Goal: Task Accomplishment & Management: Complete application form

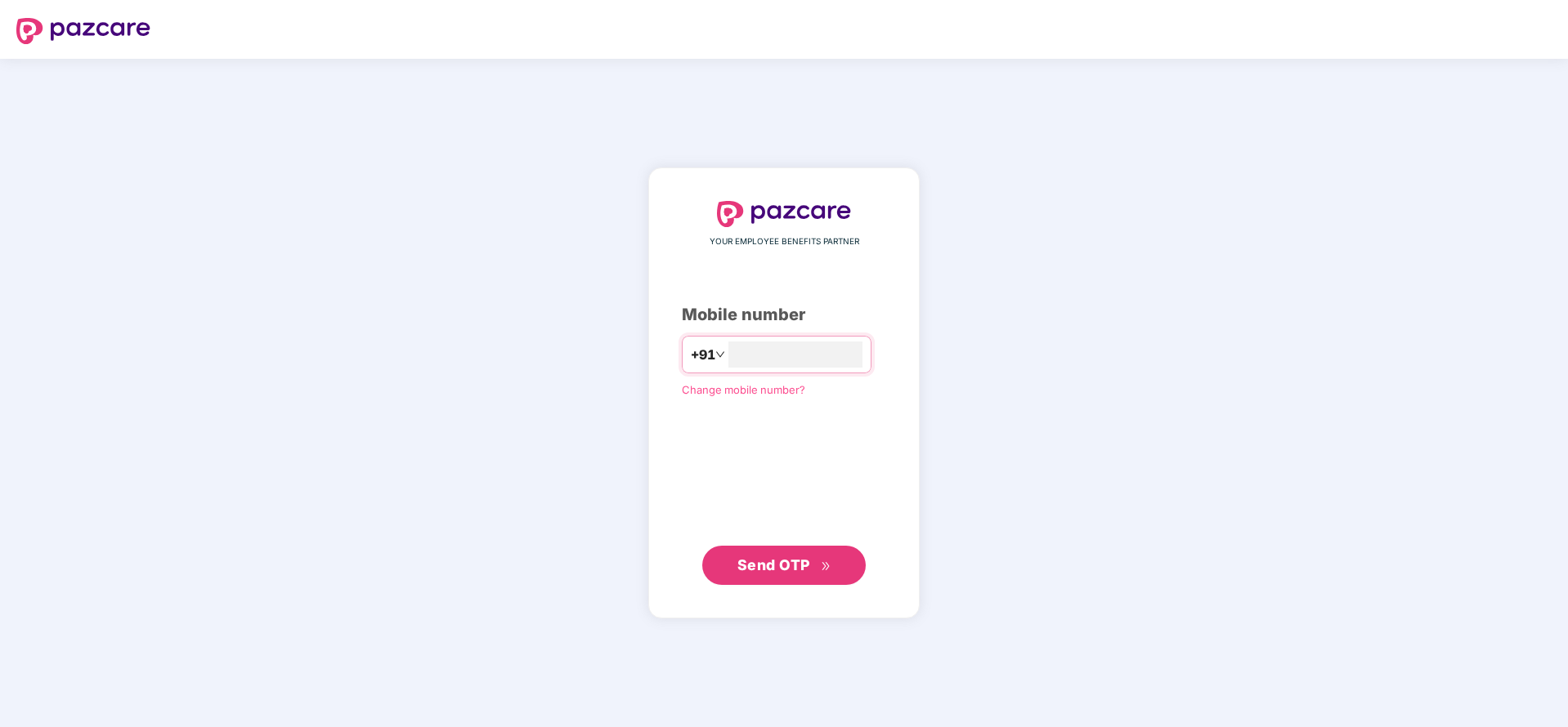
type input "**********"
click at [768, 558] on span "Send OTP" at bounding box center [773, 563] width 73 height 18
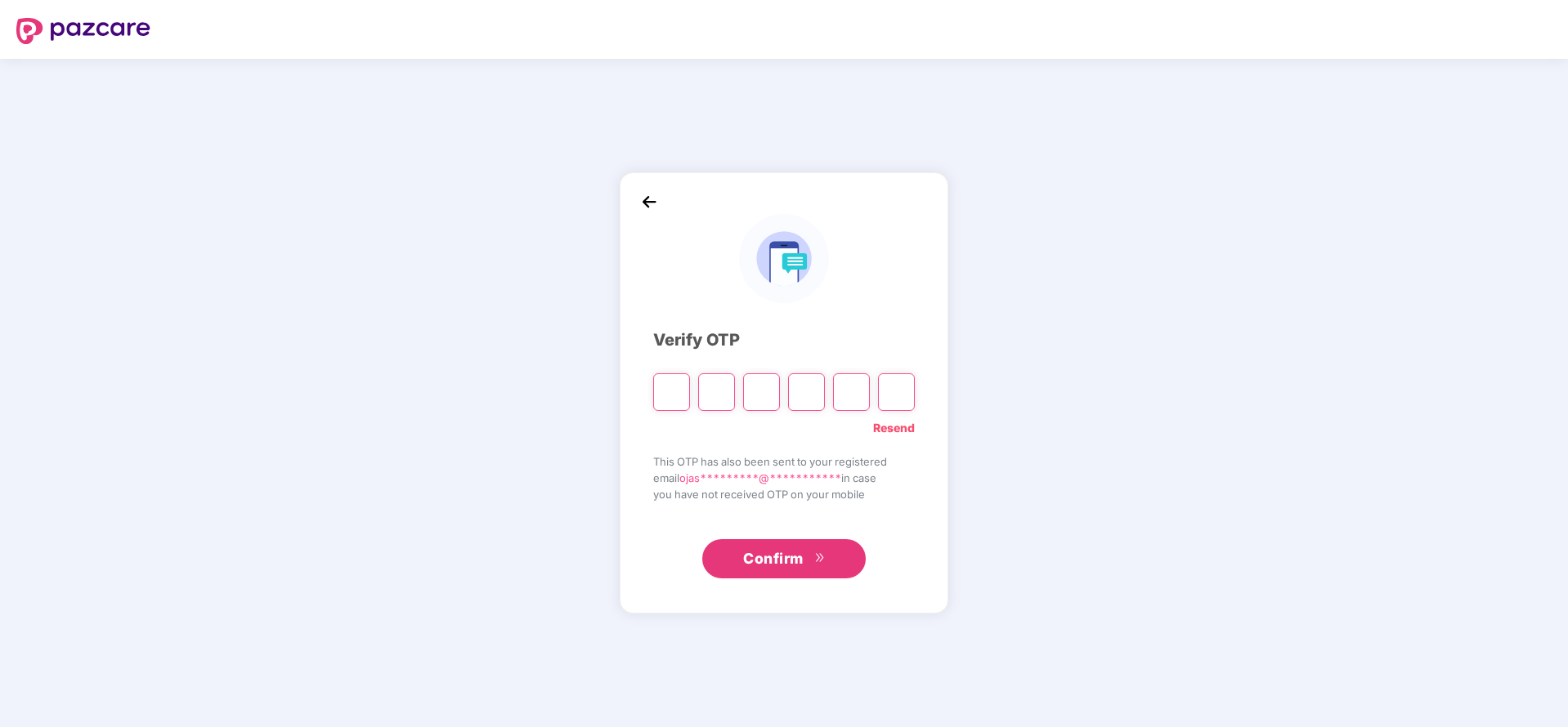
type input "*"
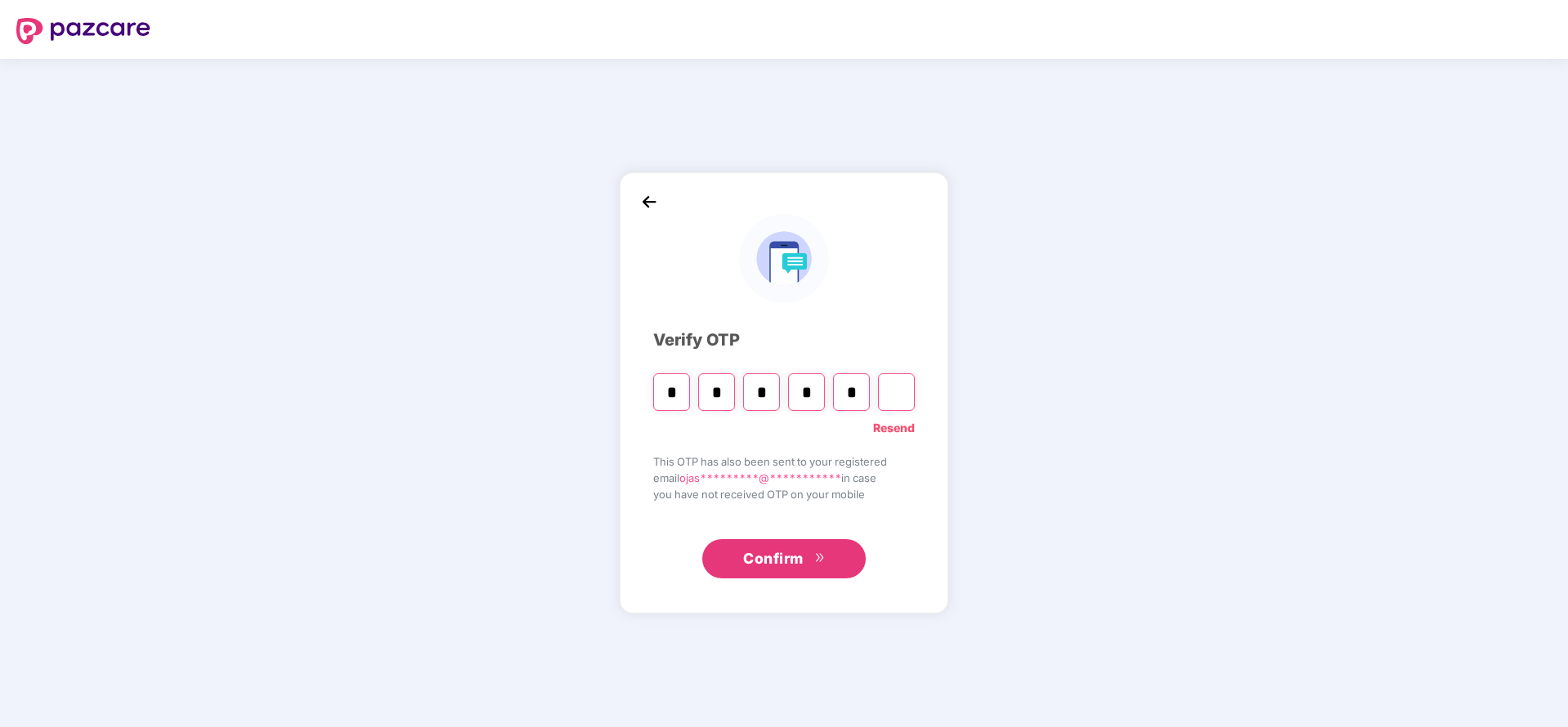
type input "*"
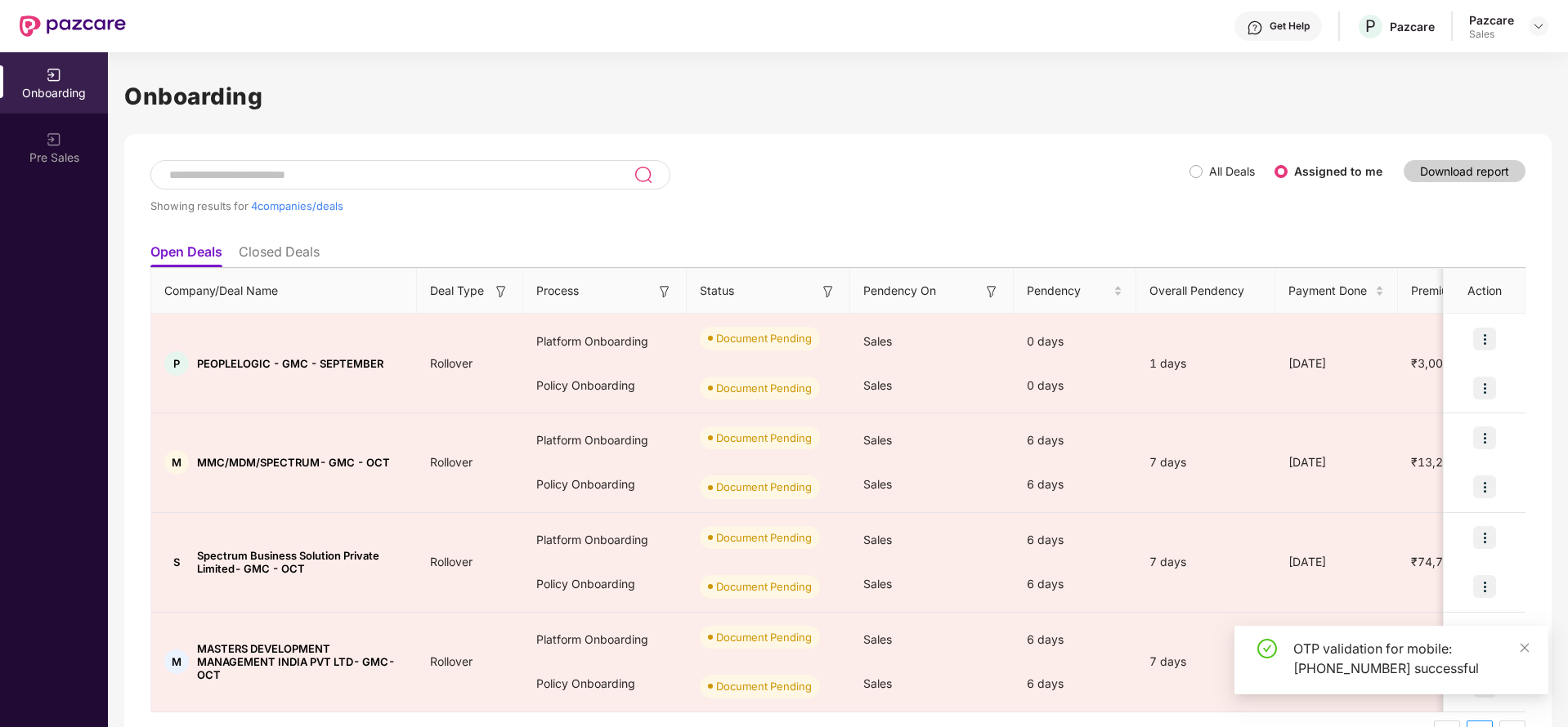
scroll to position [46, 0]
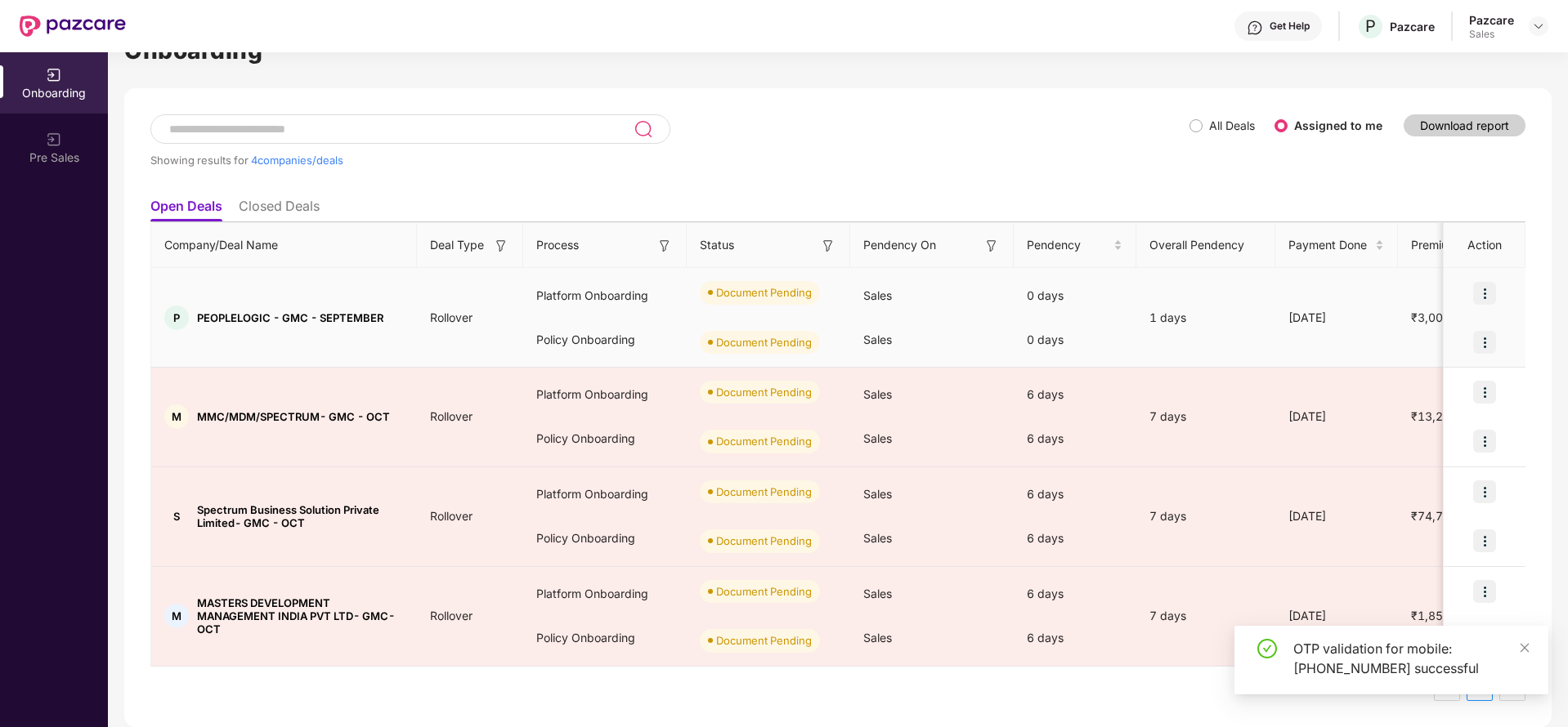
click at [1487, 288] on img at bounding box center [1484, 293] width 23 height 23
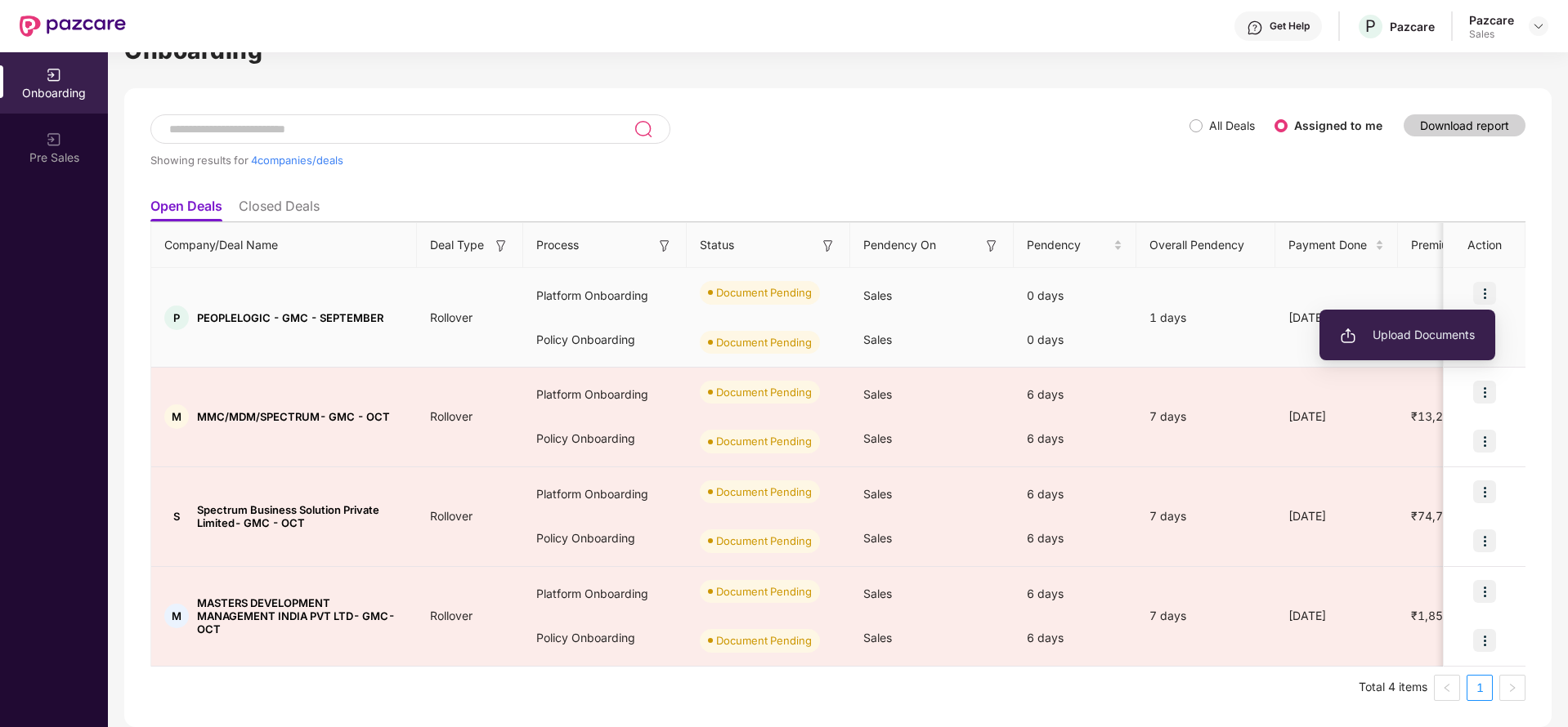
click at [1442, 322] on li "Upload Documents" at bounding box center [1407, 334] width 176 height 34
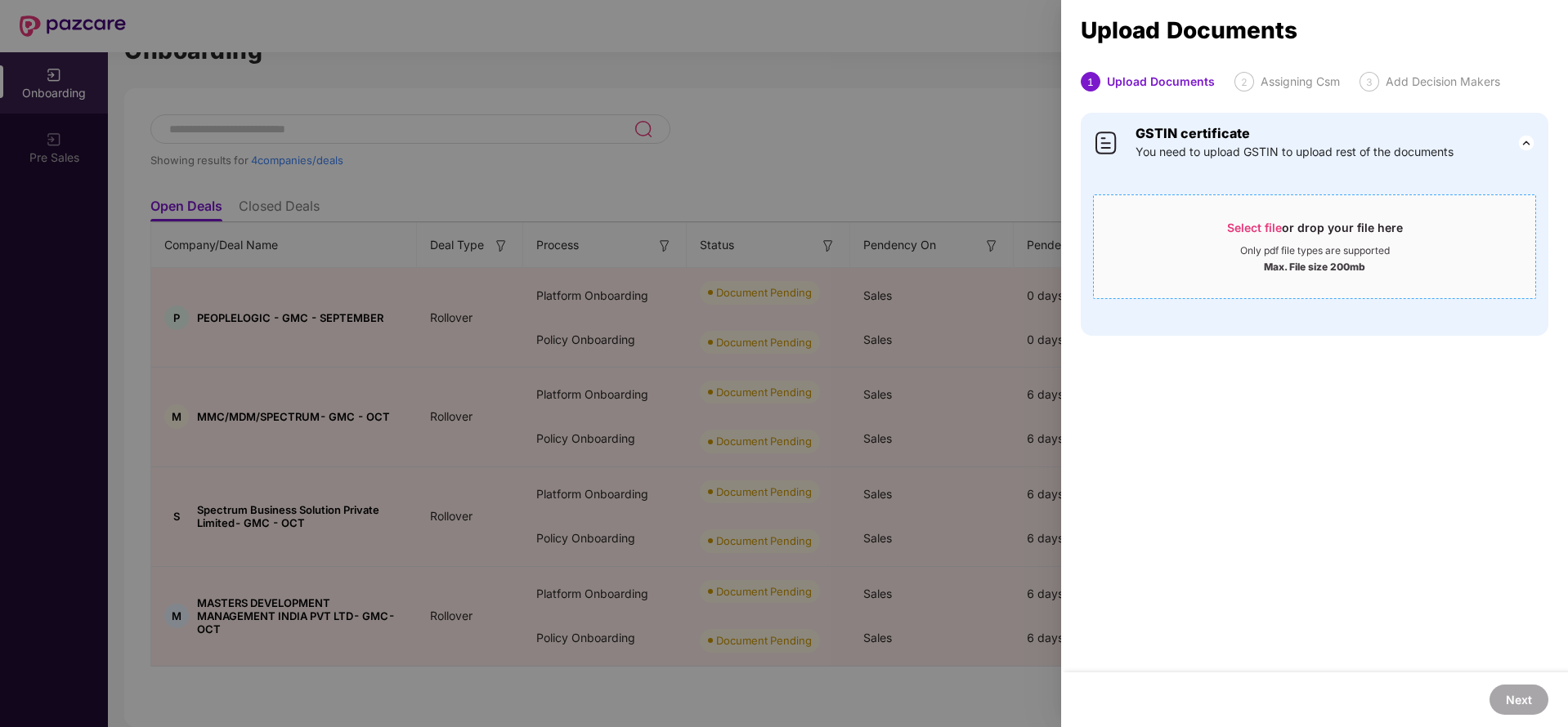
click at [1304, 209] on span "Select file or drop your file here Only pdf file types are supported Max. File …" at bounding box center [1314, 247] width 442 height 79
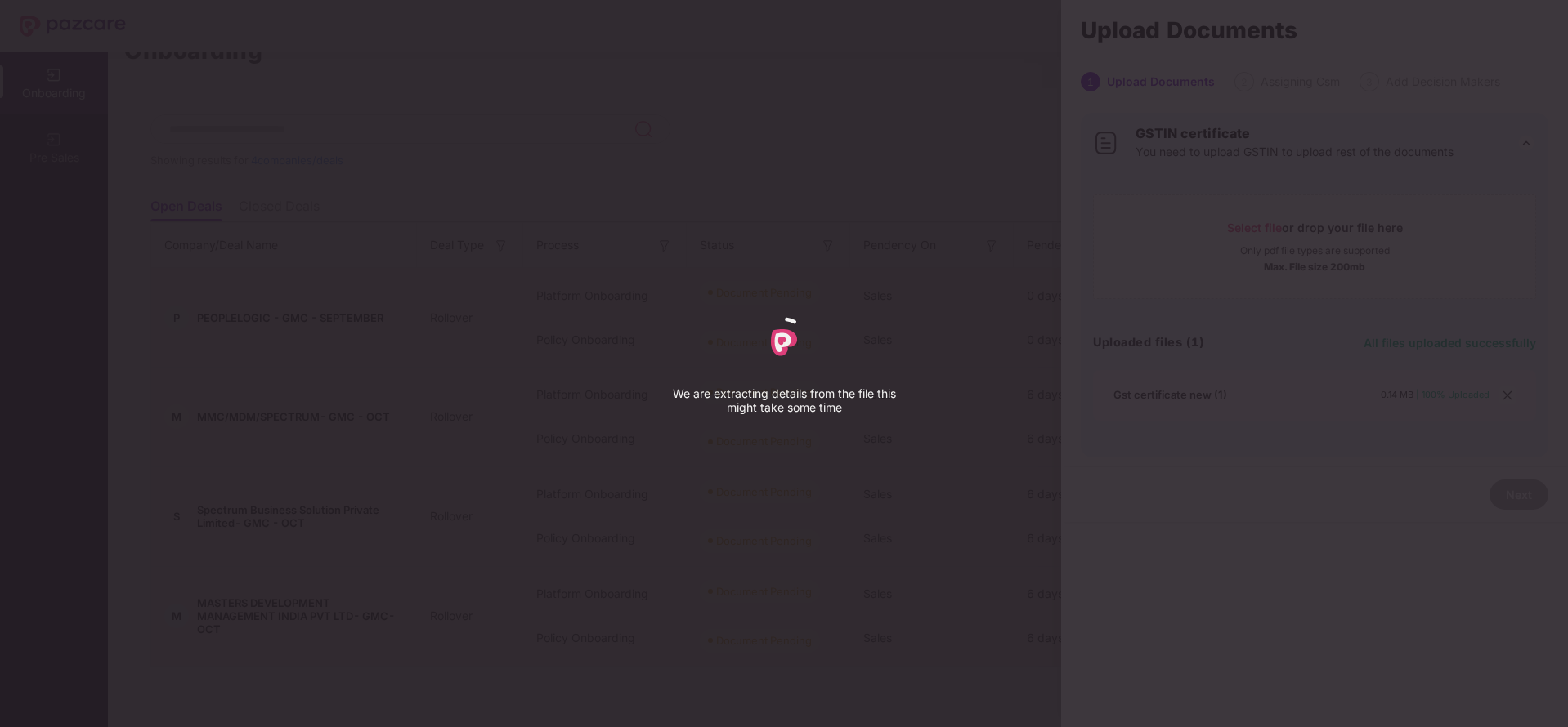
select select "*****"
select select "******"
select select "**********"
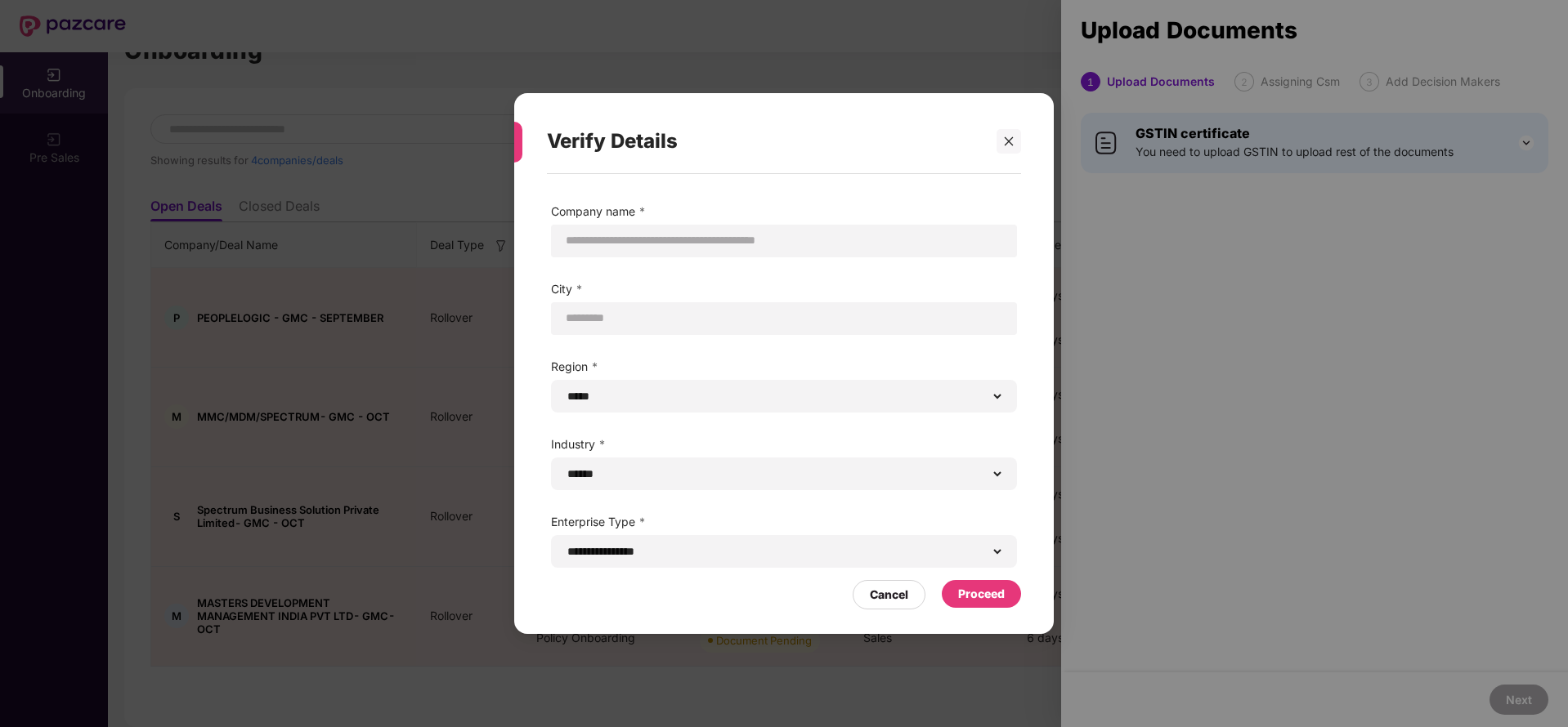
click at [979, 593] on div "Proceed" at bounding box center [981, 593] width 46 height 18
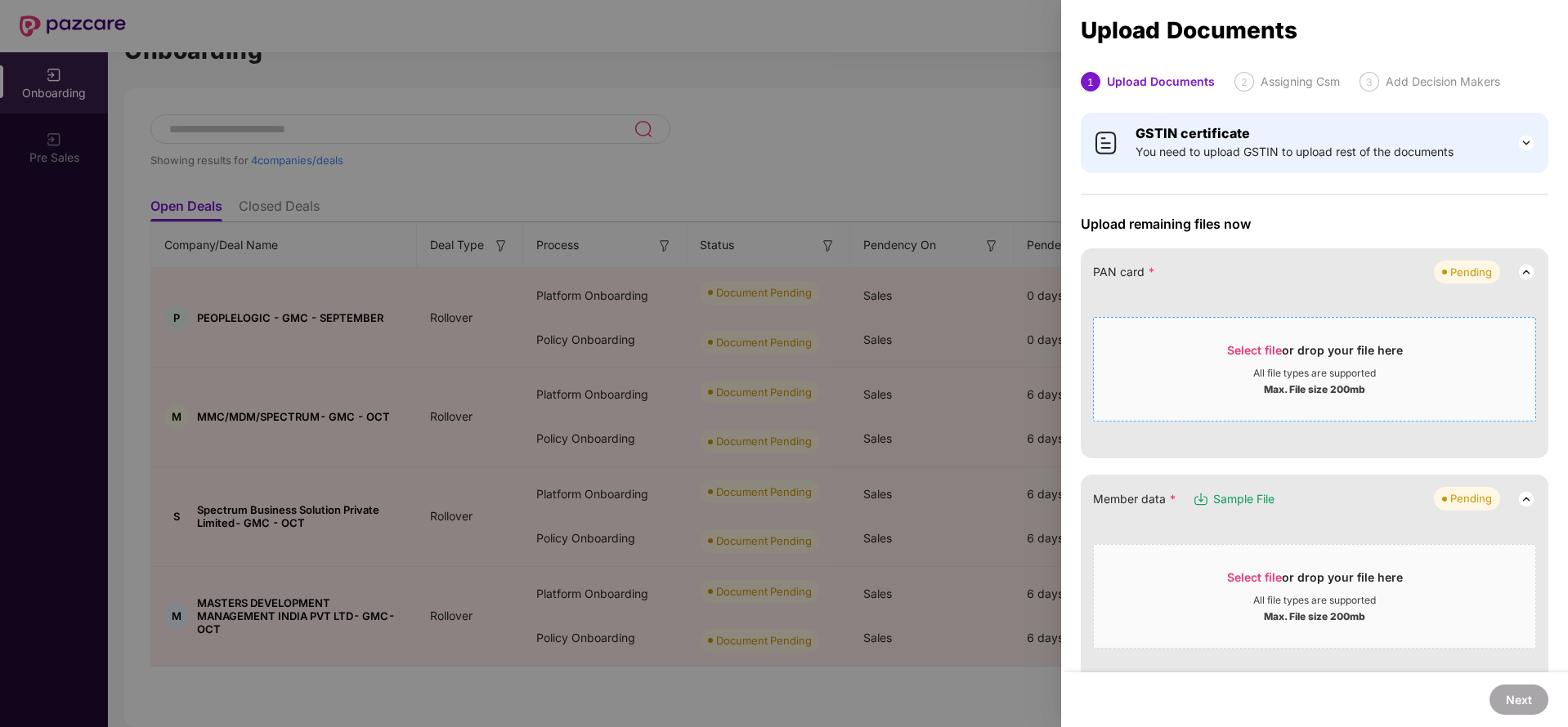
click at [1320, 357] on div "Select file or drop your file here" at bounding box center [1315, 355] width 176 height 25
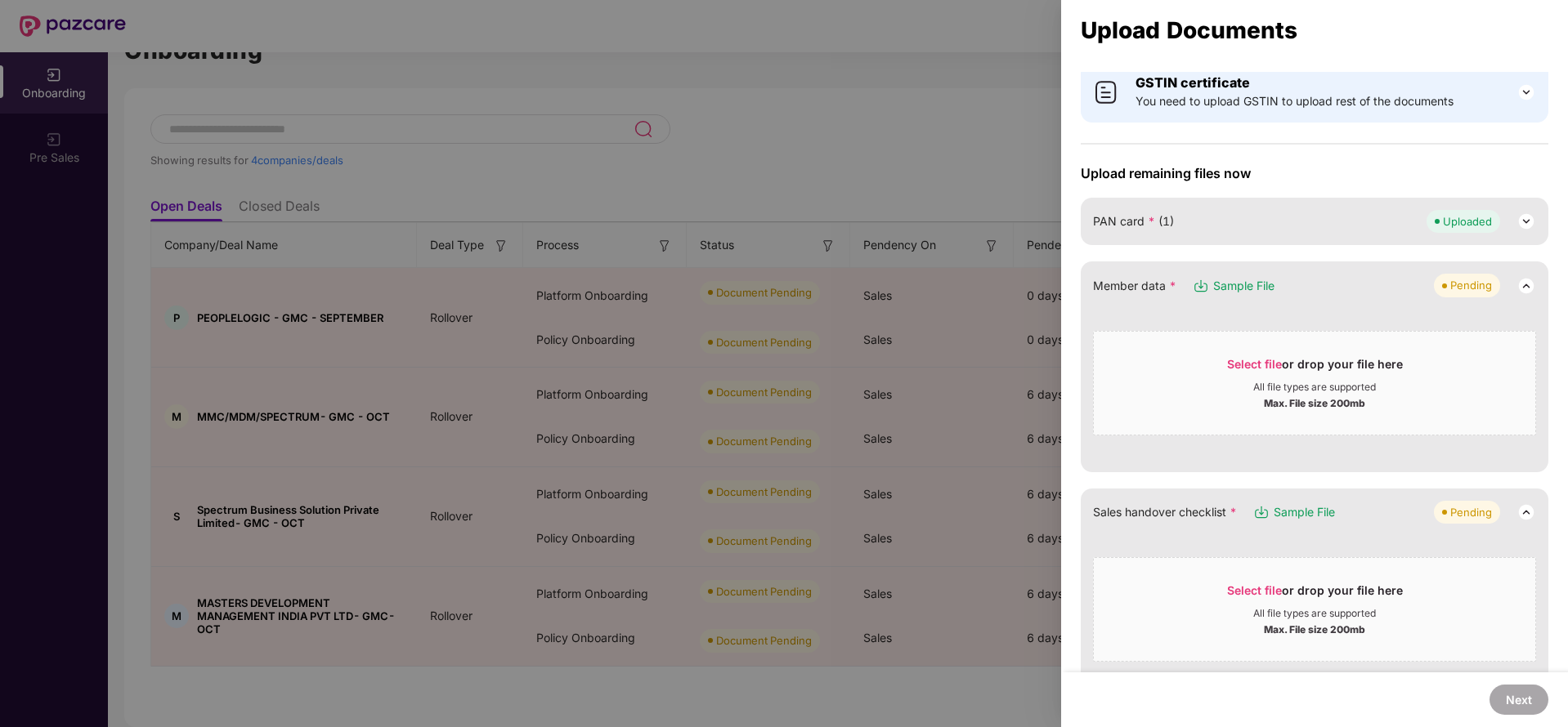
scroll to position [48, 0]
click at [1267, 356] on span "Select file or drop your file here All file types are supported Max. File size …" at bounding box center [1314, 385] width 442 height 79
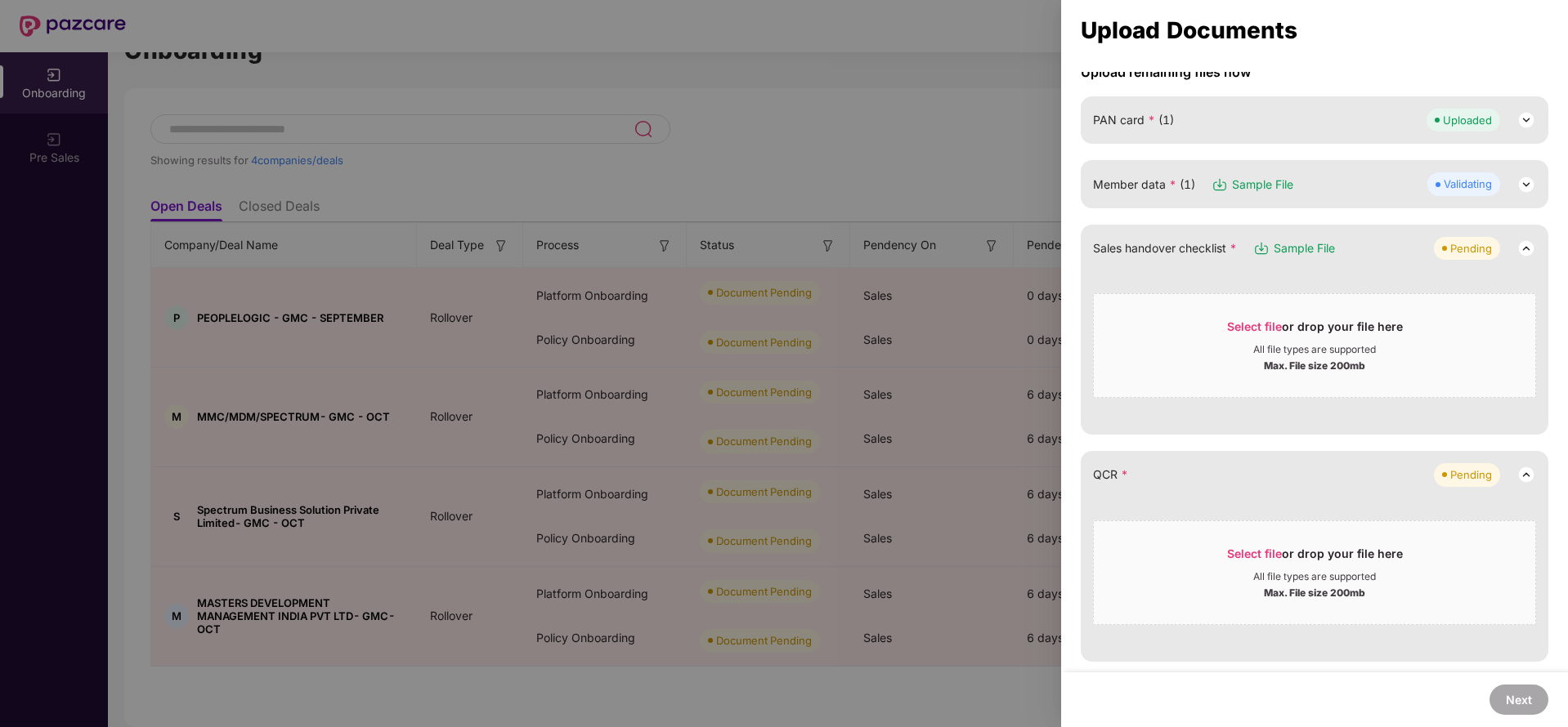
scroll to position [151, 0]
click at [1270, 306] on div "Select file or drop your file here All file types are supported Max. File size …" at bounding box center [1314, 345] width 443 height 104
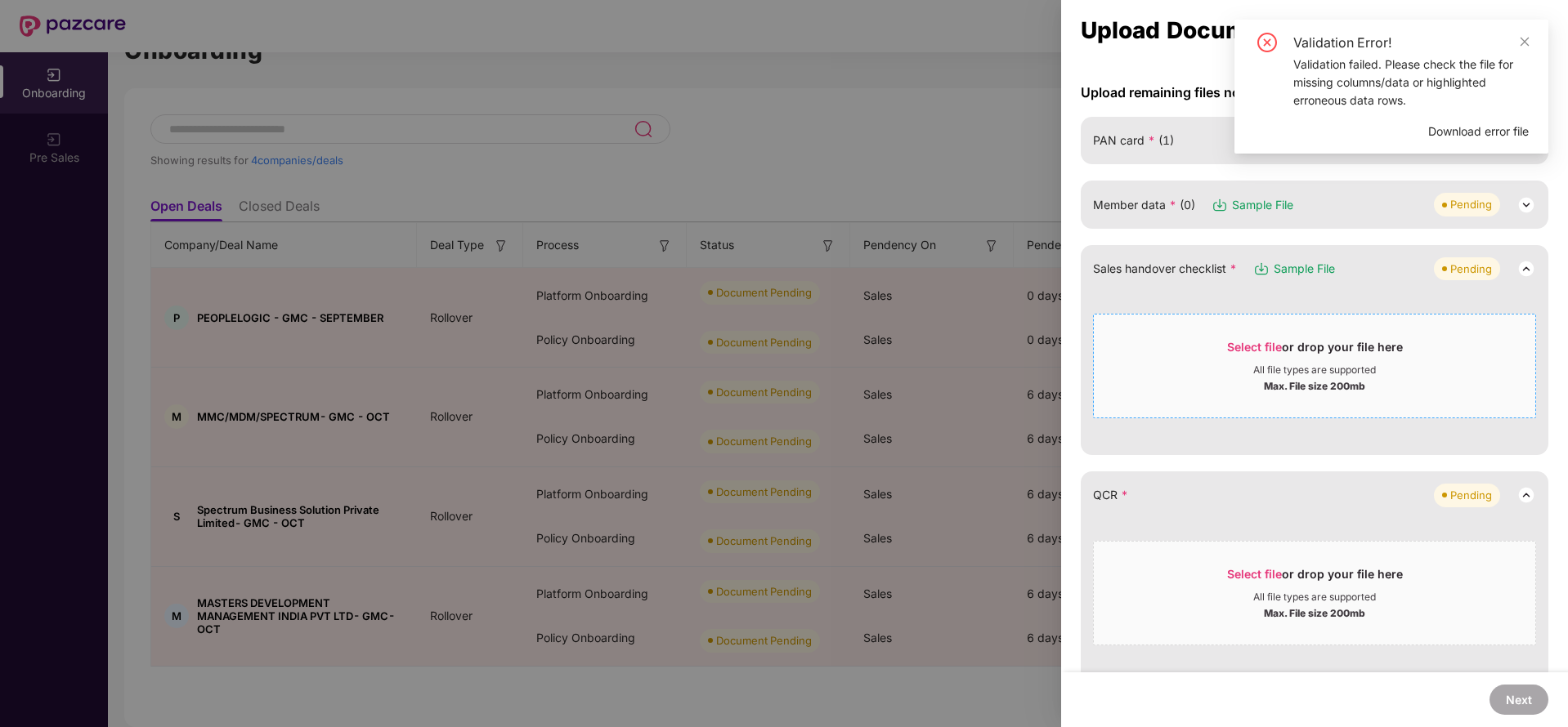
scroll to position [129, 0]
click at [1286, 337] on span "Select file or drop your file here All file types are supported Max. File size …" at bounding box center [1314, 368] width 442 height 79
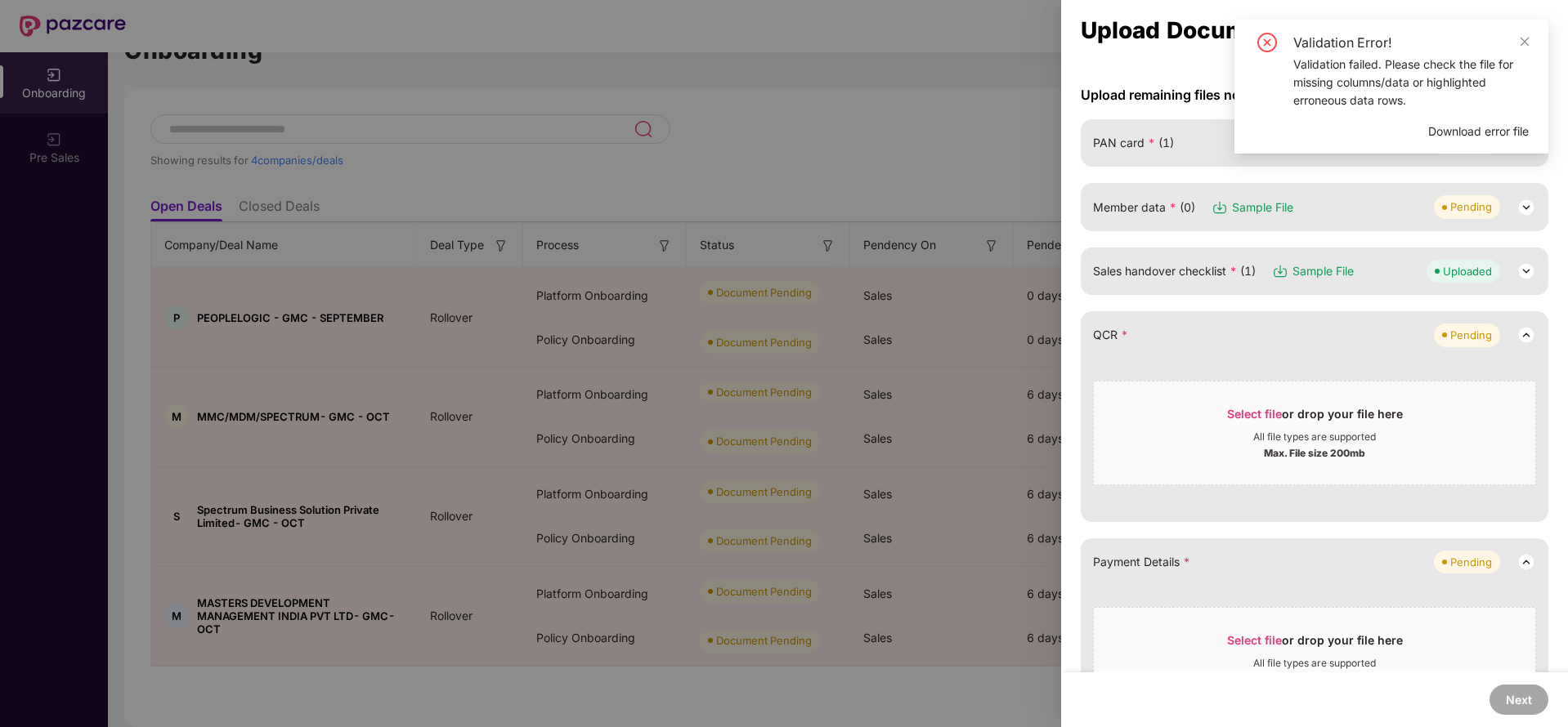
scroll to position [42, 0]
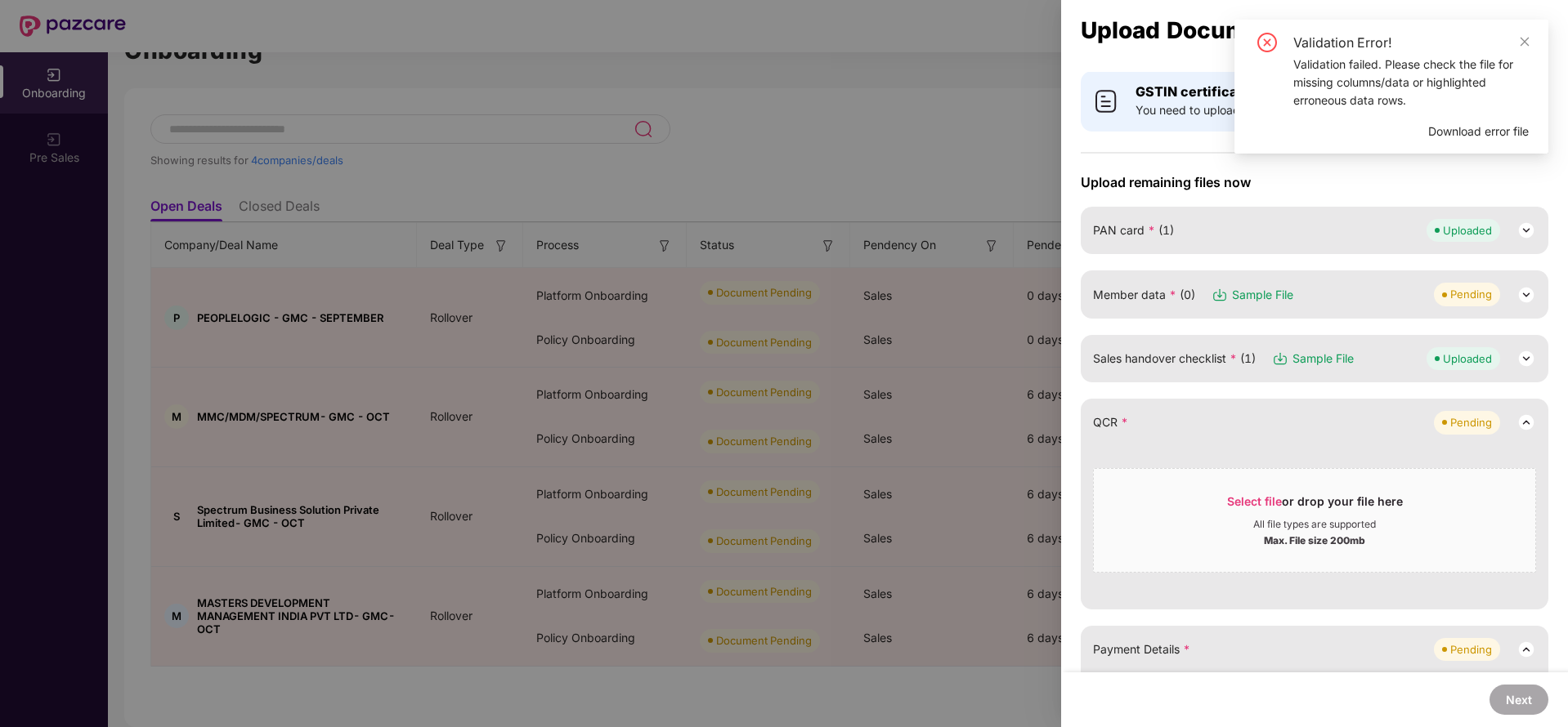
click at [1335, 286] on div "Member data * (0) Sample File Pending" at bounding box center [1314, 294] width 443 height 23
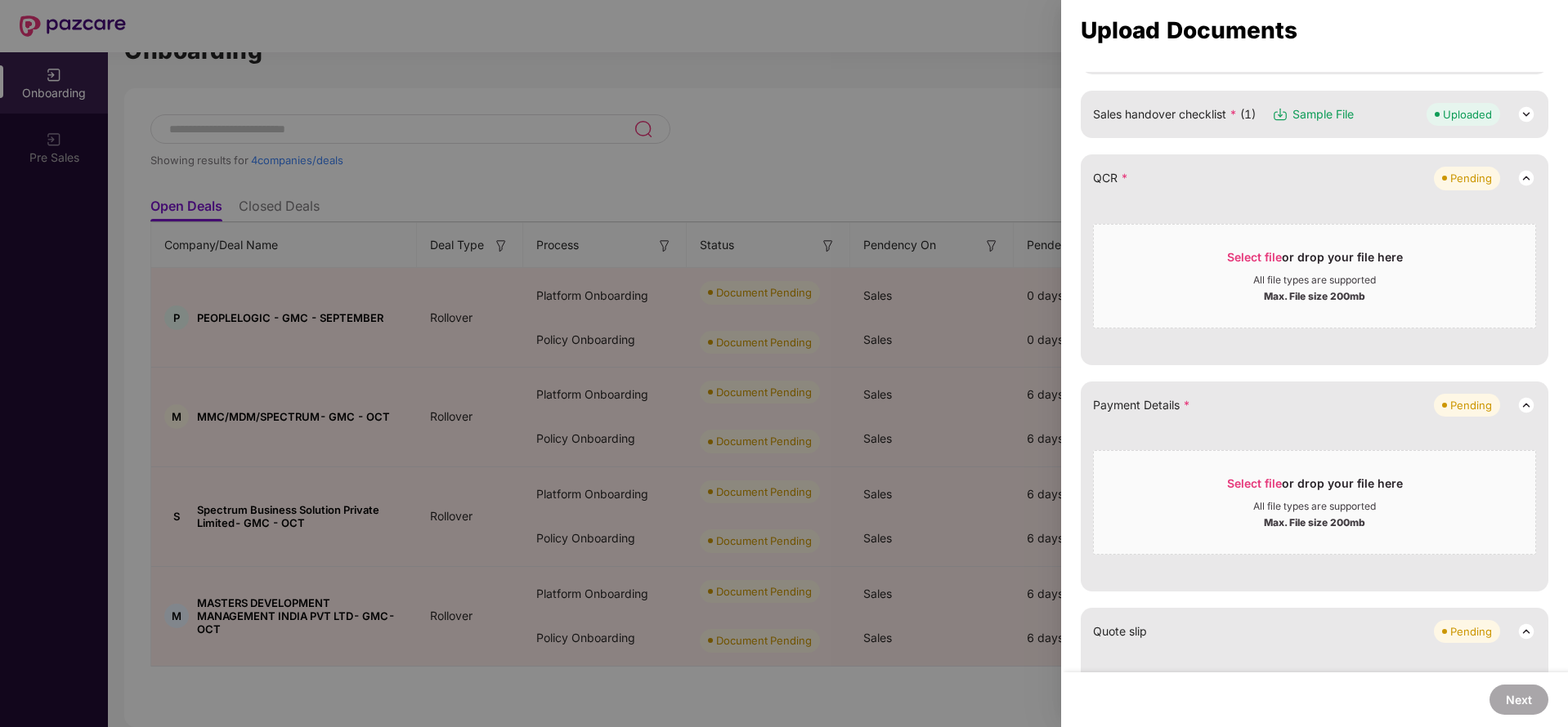
scroll to position [571, 0]
click at [1255, 254] on span "Select file" at bounding box center [1254, 256] width 55 height 14
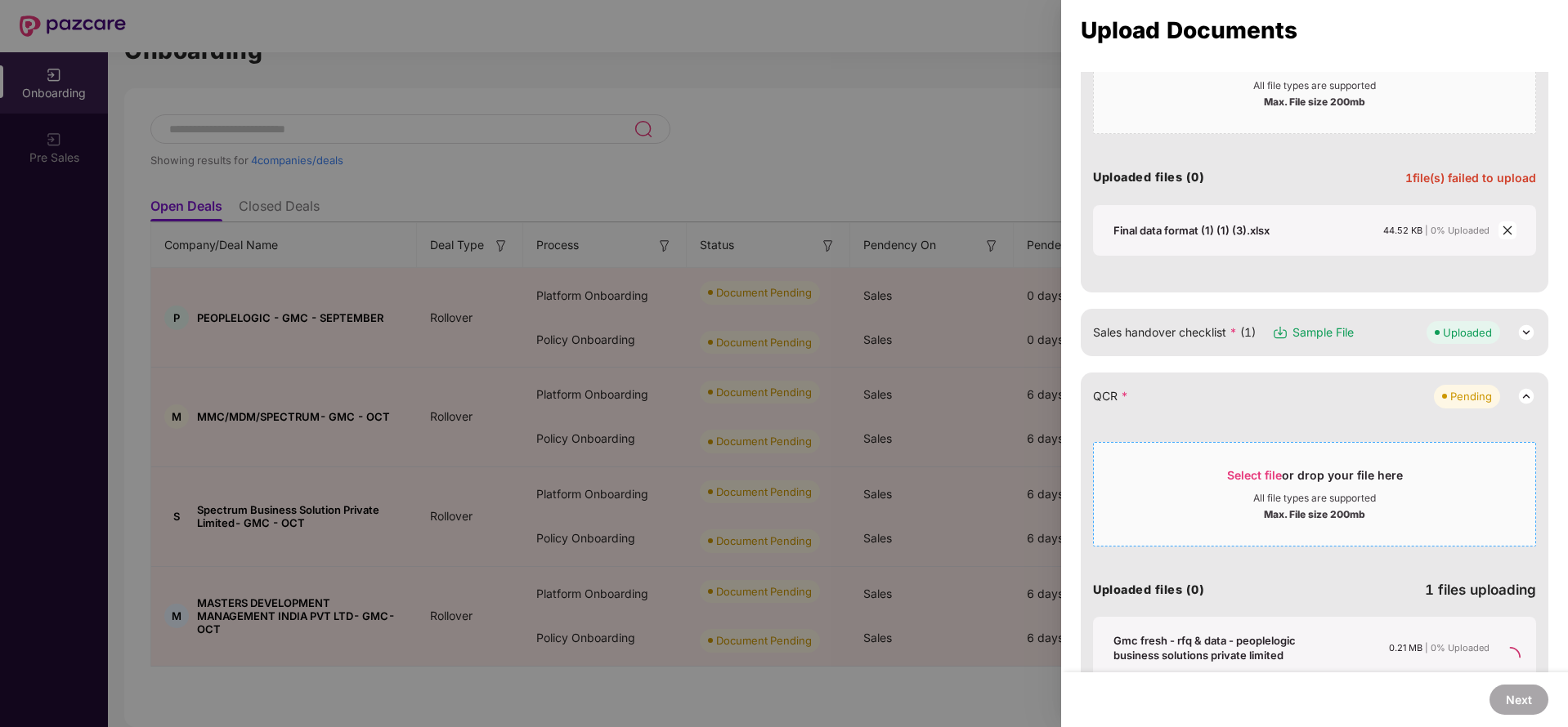
scroll to position [309, 0]
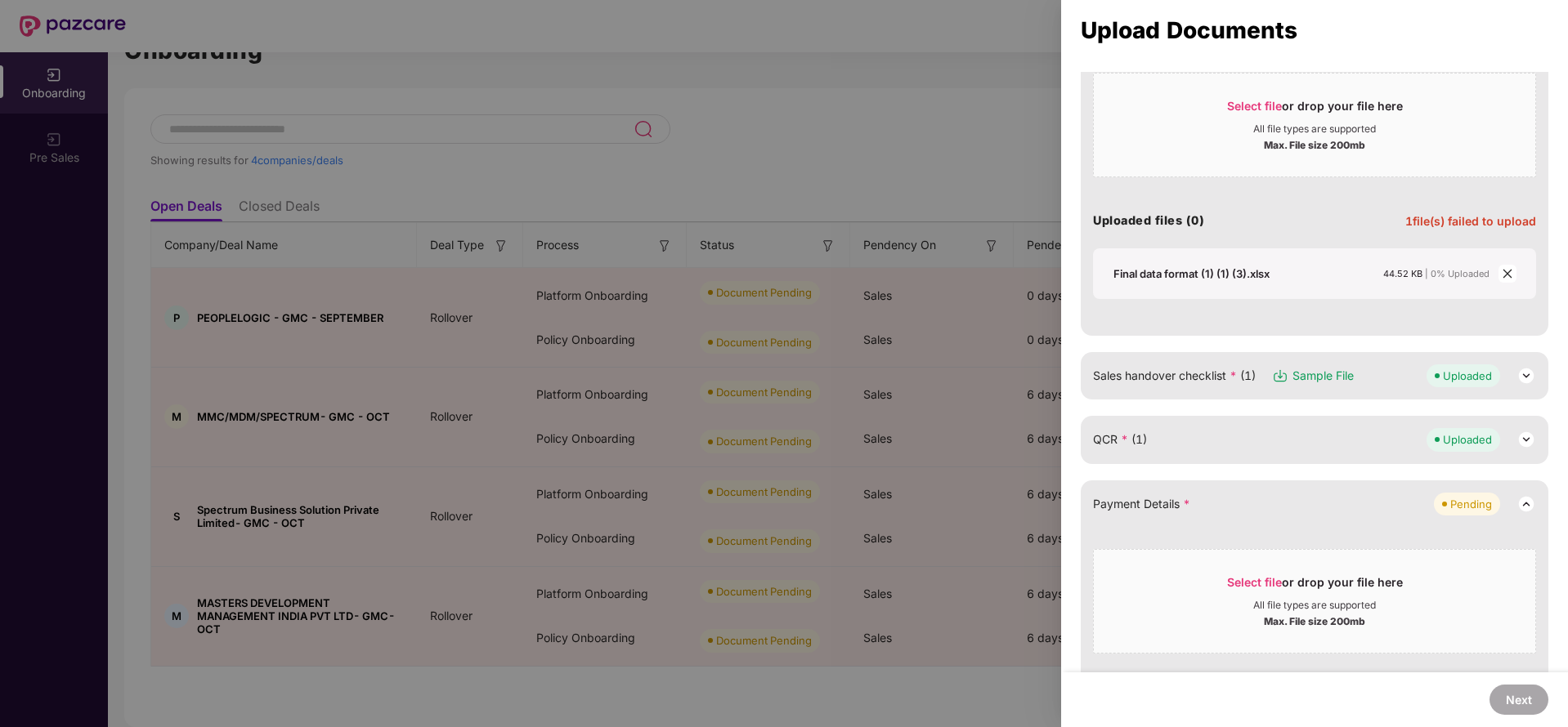
click at [1501, 273] on icon "close" at bounding box center [1507, 273] width 11 height 11
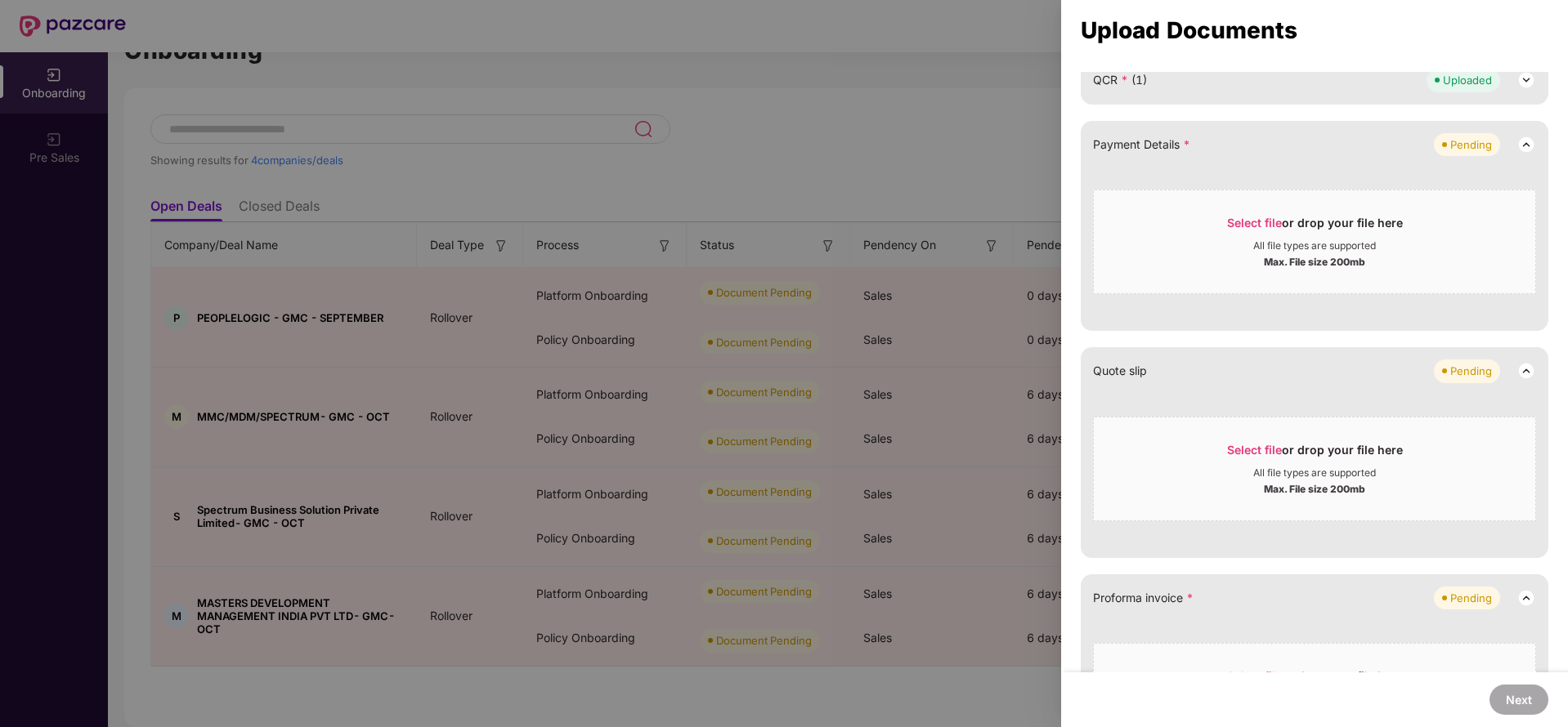
scroll to position [556, 0]
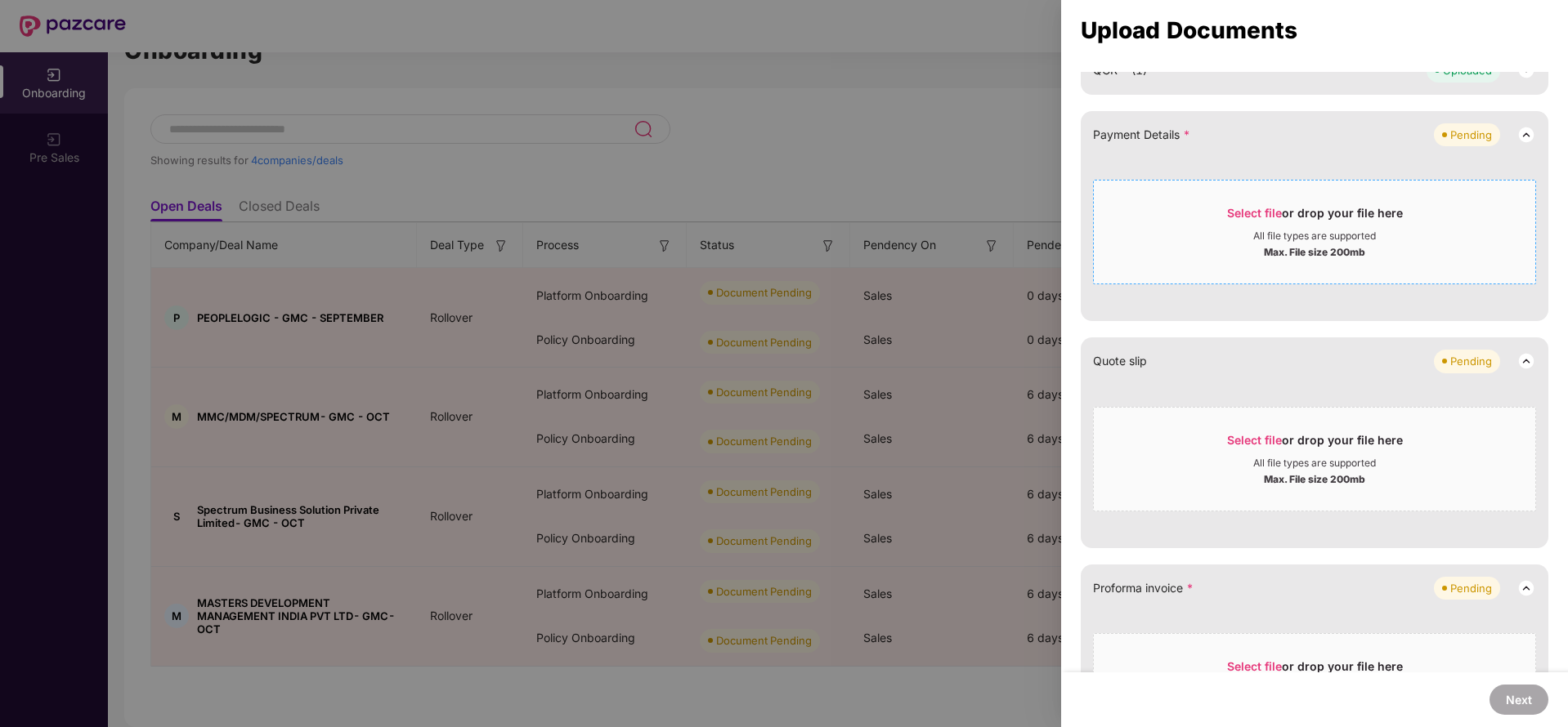
click at [1241, 219] on span "Select file" at bounding box center [1254, 212] width 55 height 14
click at [1293, 205] on div "Select file or drop your file here" at bounding box center [1315, 217] width 176 height 25
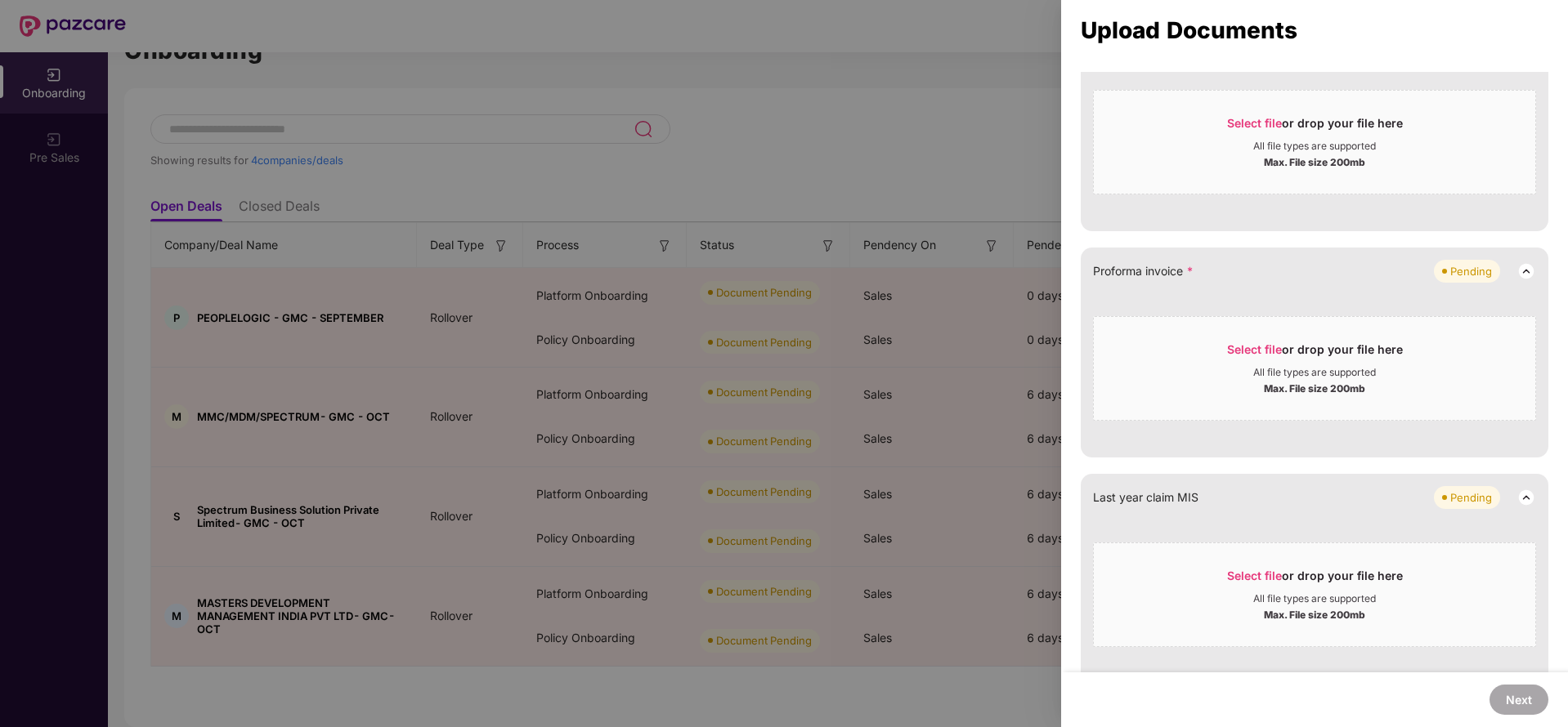
scroll to position [712, 0]
click at [1245, 349] on span "Select file" at bounding box center [1254, 347] width 55 height 14
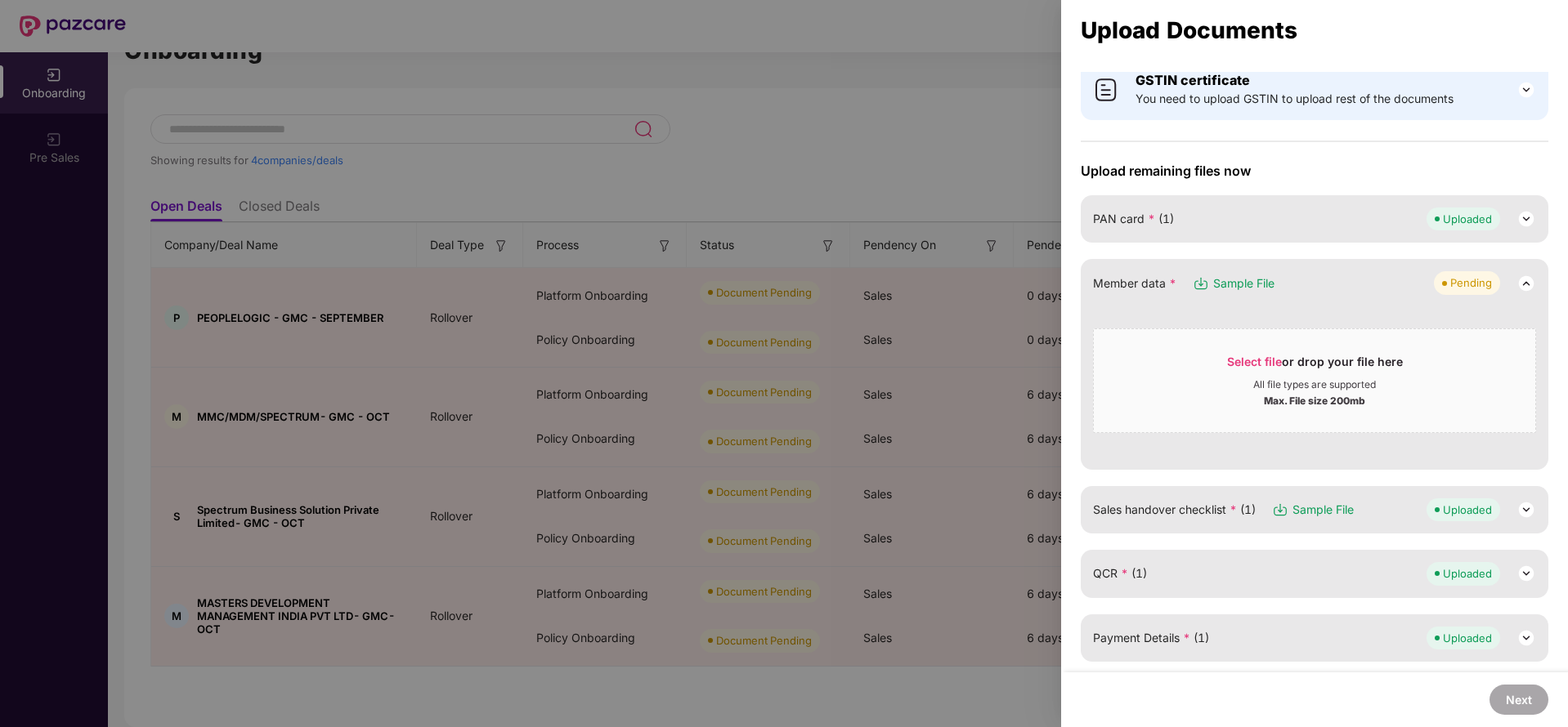
scroll to position [0, 0]
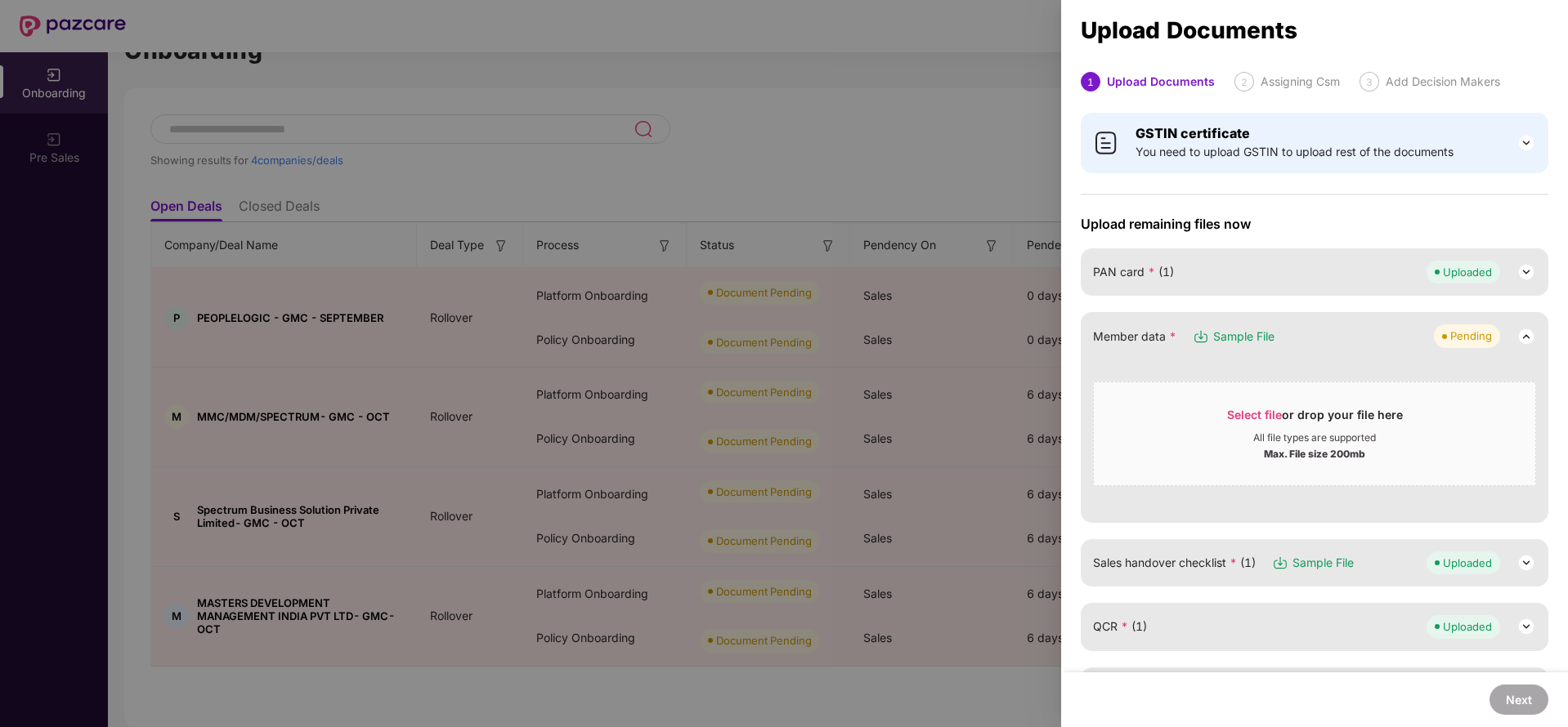
click at [924, 178] on div at bounding box center [784, 363] width 1568 height 727
